Goal: Information Seeking & Learning: Learn about a topic

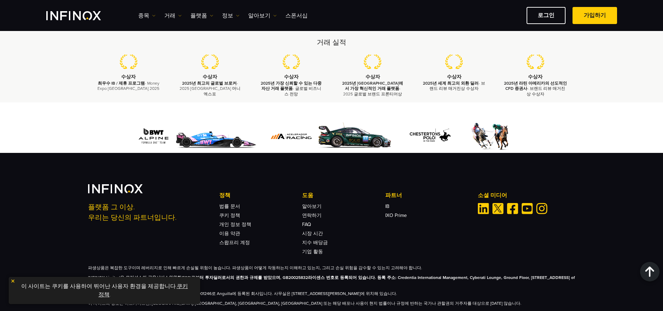
scroll to position [2046, 0]
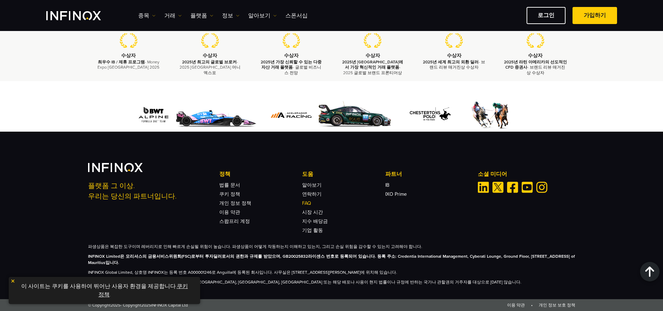
click at [308, 203] on link "FAQ" at bounding box center [306, 203] width 9 height 6
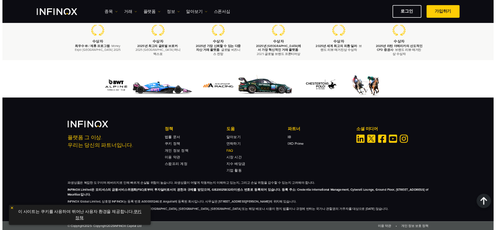
scroll to position [2046, 0]
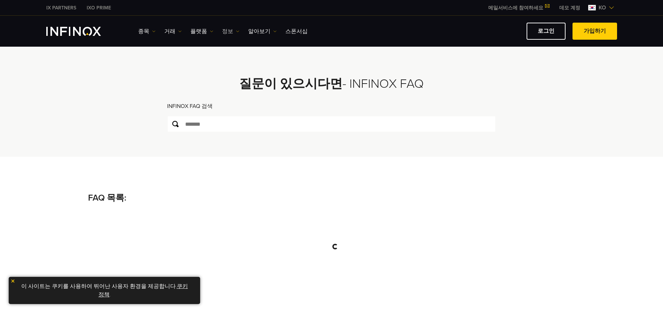
click at [228, 34] on link "정보" at bounding box center [230, 31] width 17 height 8
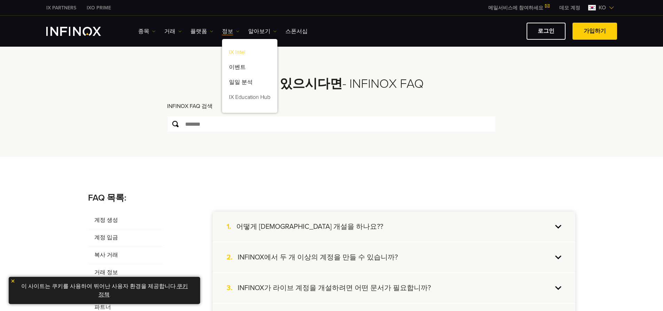
click at [229, 50] on link "IX Intel" at bounding box center [249, 53] width 55 height 15
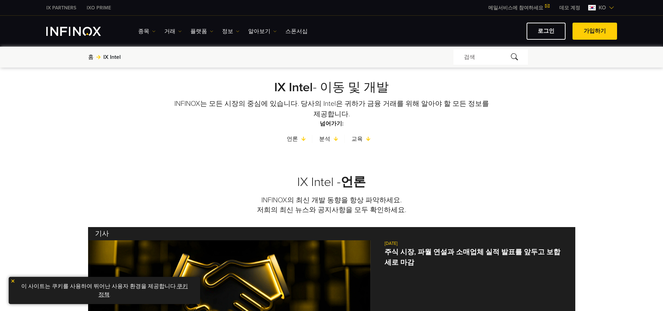
click at [253, 39] on div "종목 종목 계정 자금 유치 데모" at bounding box center [377, 31] width 479 height 17
click at [260, 32] on link "알아보기" at bounding box center [262, 31] width 29 height 8
click at [277, 54] on link "INFINOX에 대하여" at bounding box center [277, 53] width 59 height 15
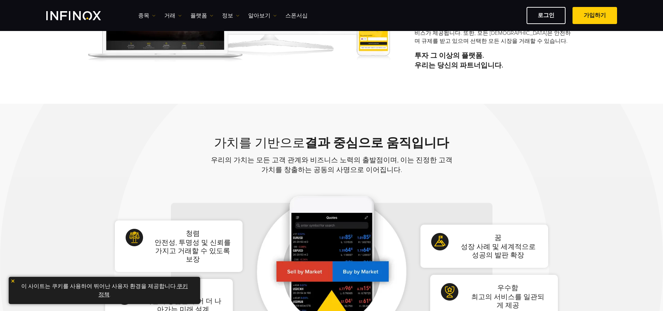
scroll to position [313, 0]
